Goal: Browse casually

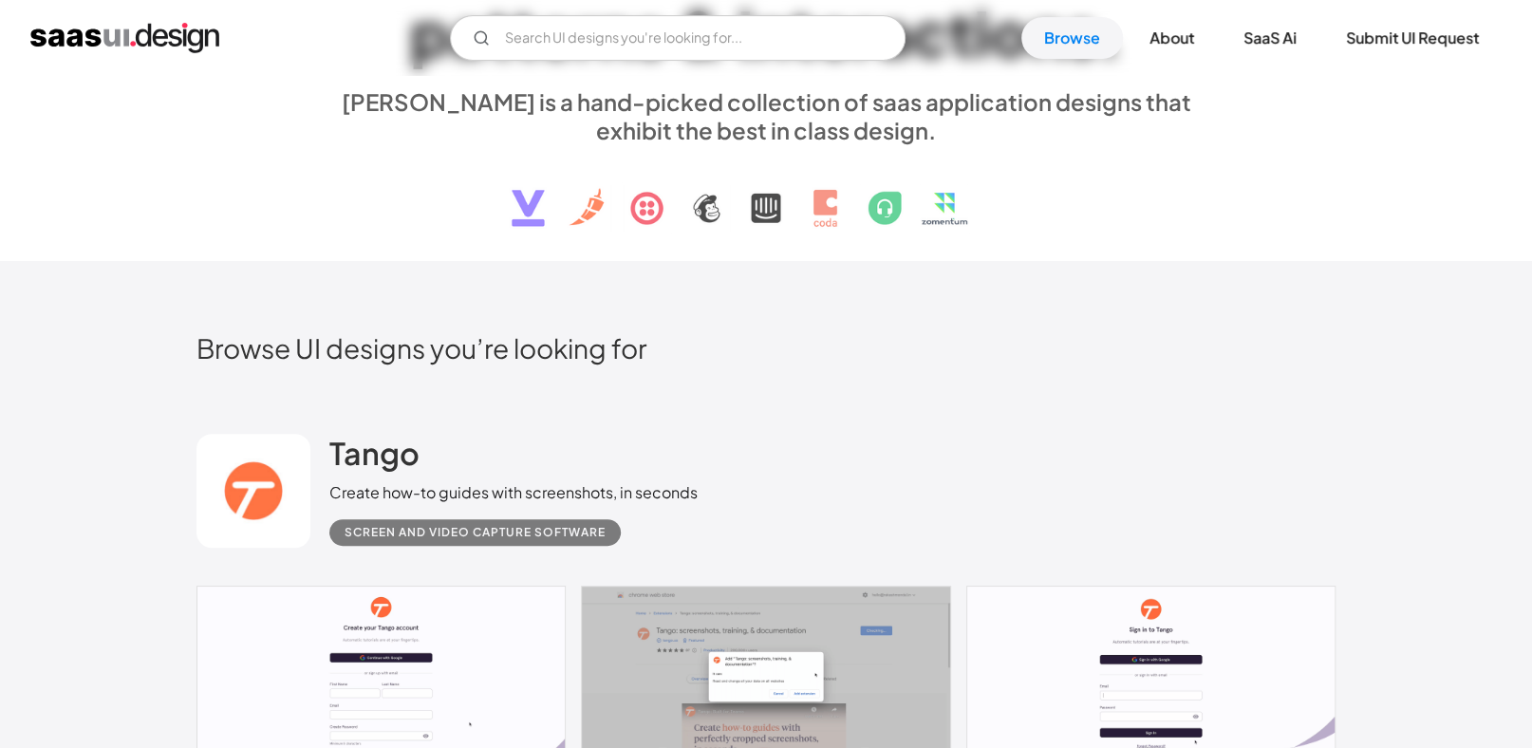
scroll to position [475, 0]
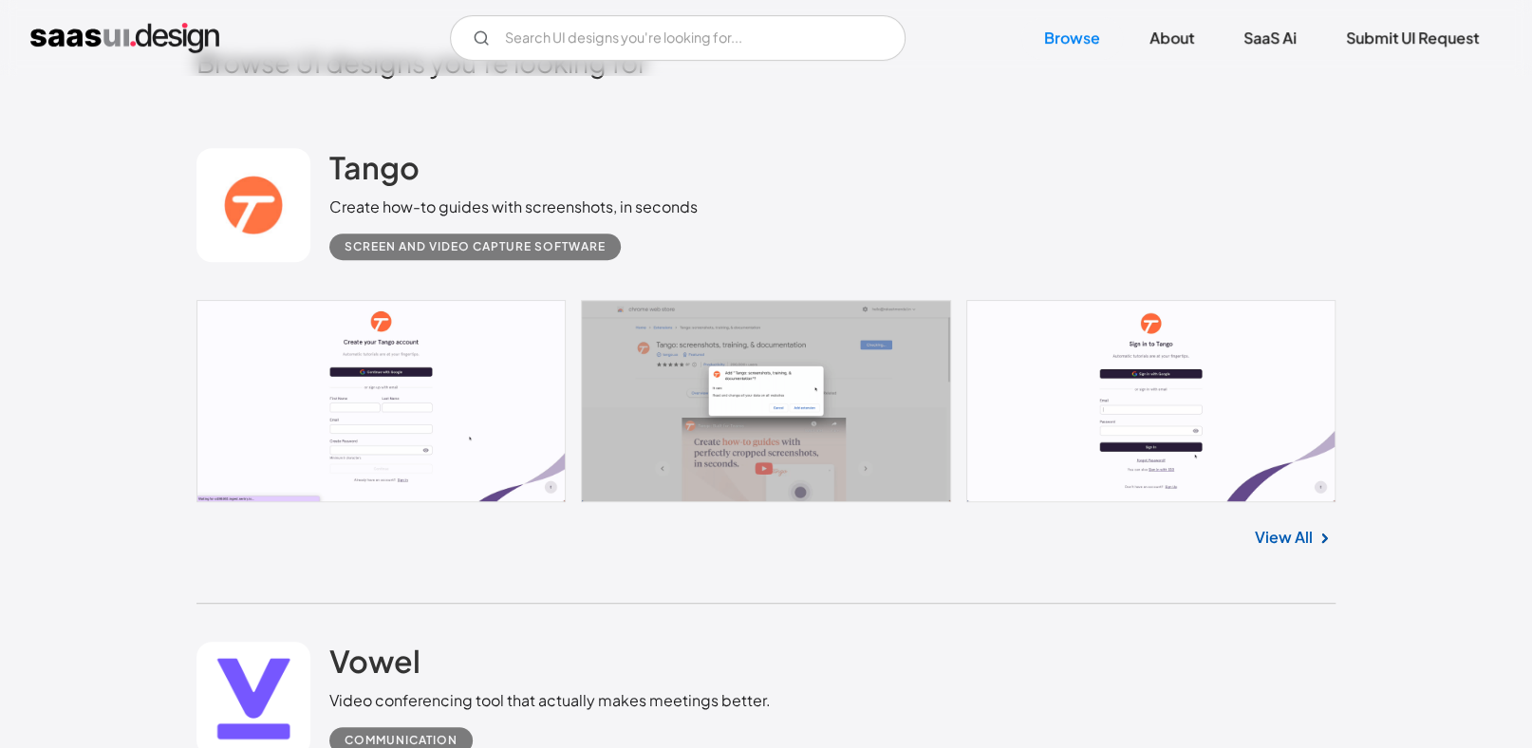
drag, startPoint x: 1286, startPoint y: 540, endPoint x: 1303, endPoint y: 551, distance: 20.0
click at [1201, 586] on div "Tango Create how-to guides with screenshots, in seconds Screen and Video Captur…" at bounding box center [766, 357] width 1139 height 494
click at [1330, 532] on img at bounding box center [1324, 538] width 23 height 23
click at [1322, 534] on img at bounding box center [1324, 538] width 23 height 23
click at [1292, 533] on link "View All" at bounding box center [1284, 537] width 58 height 23
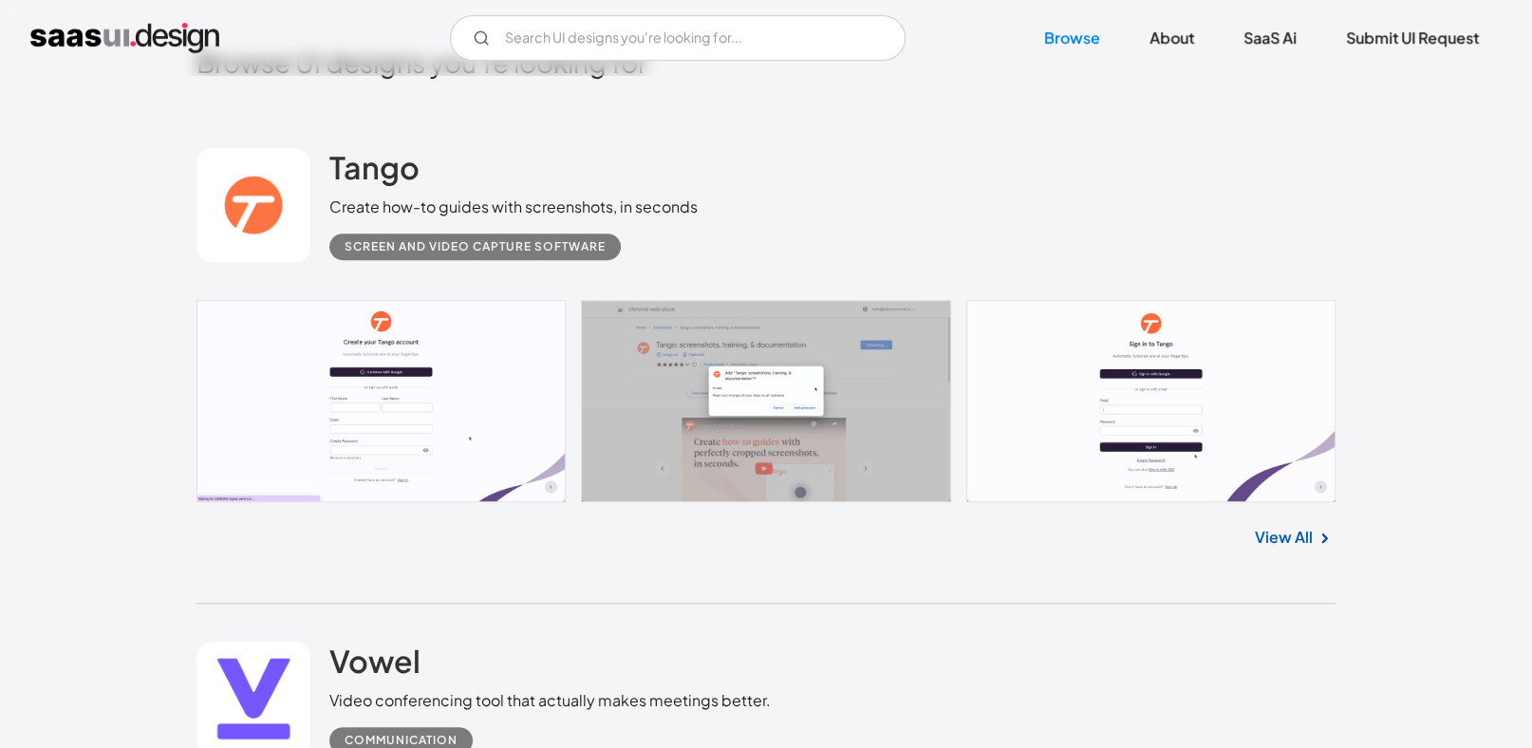
click at [122, 31] on img "home" at bounding box center [124, 38] width 189 height 30
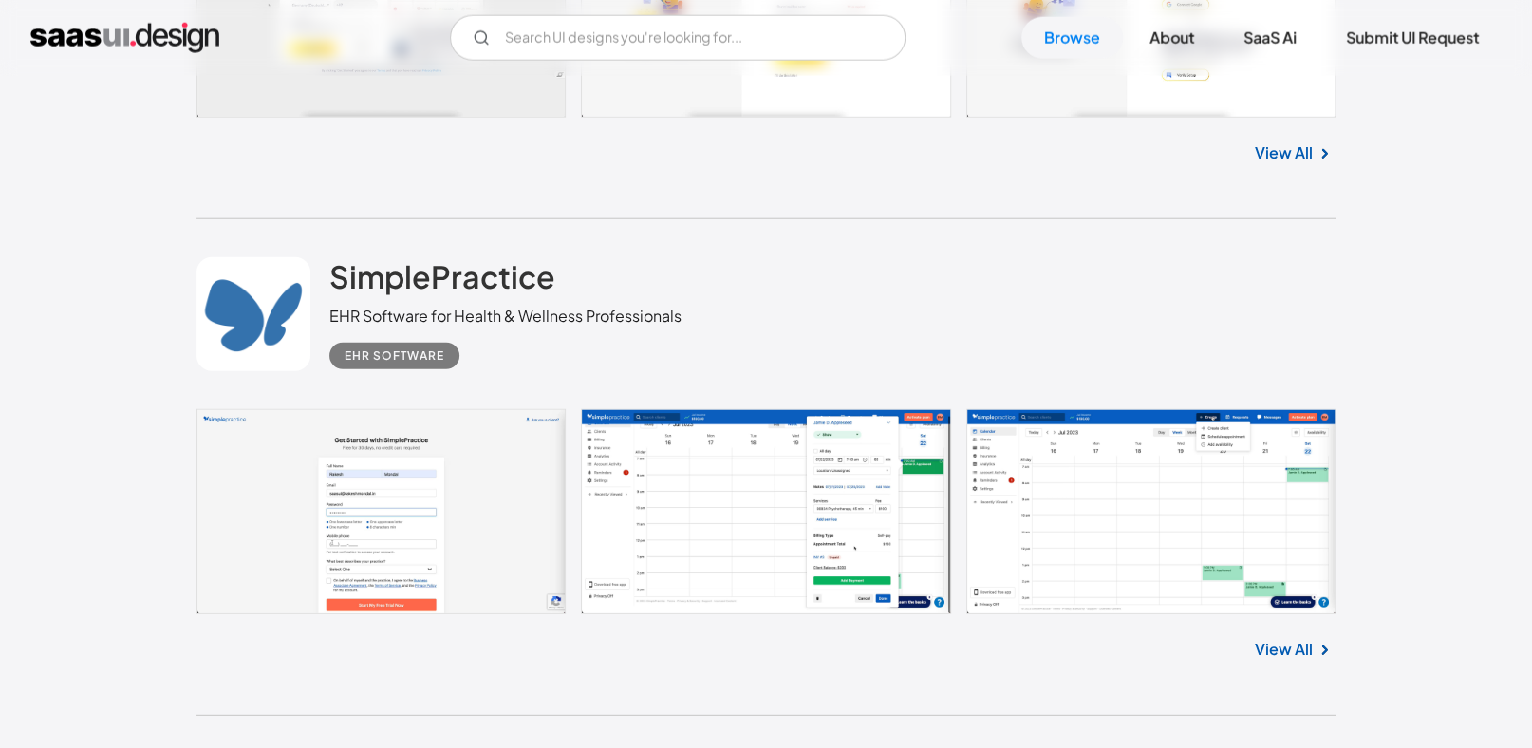
scroll to position [12531, 0]
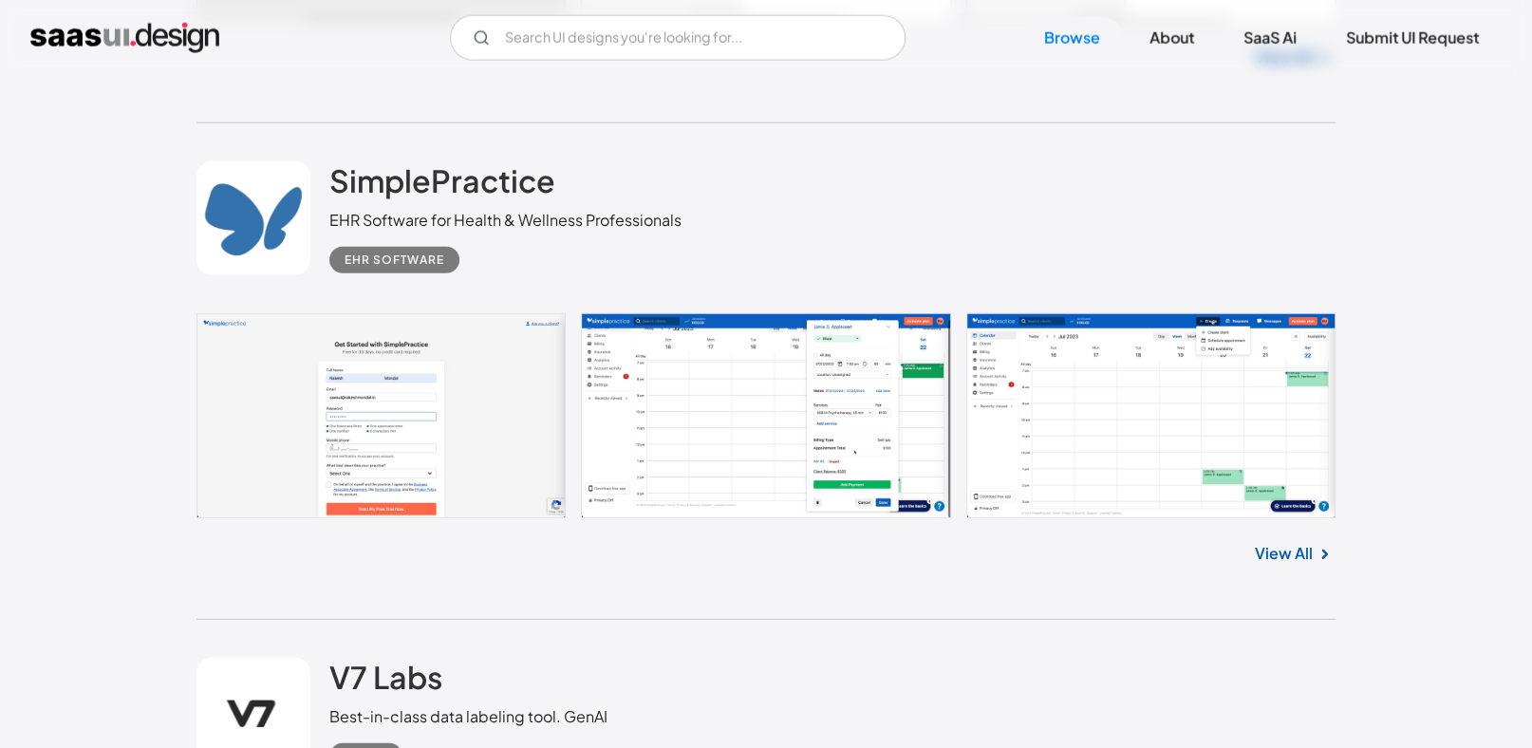
click at [1283, 555] on link "View All" at bounding box center [1284, 553] width 58 height 23
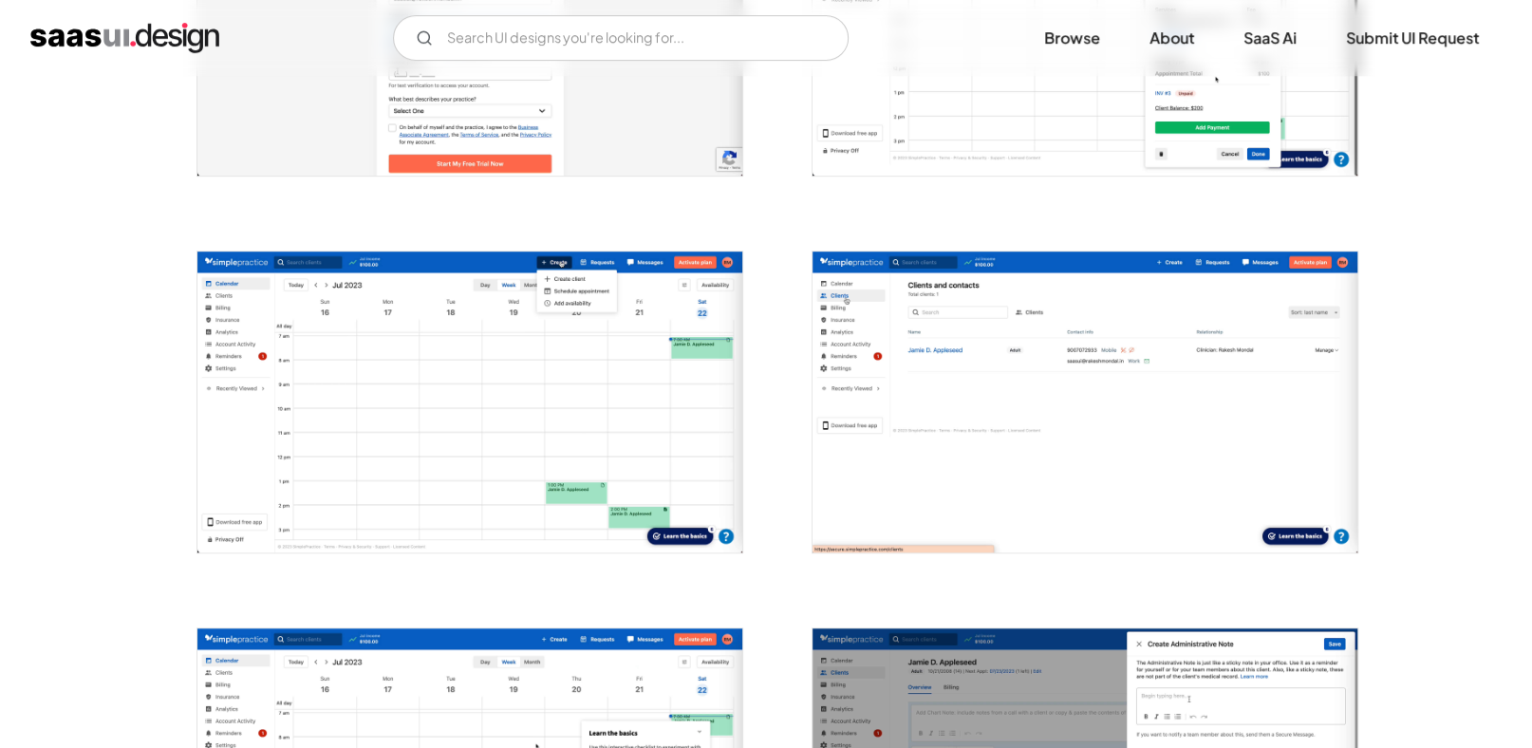
scroll to position [1043, 0]
